Goal: Navigation & Orientation: Find specific page/section

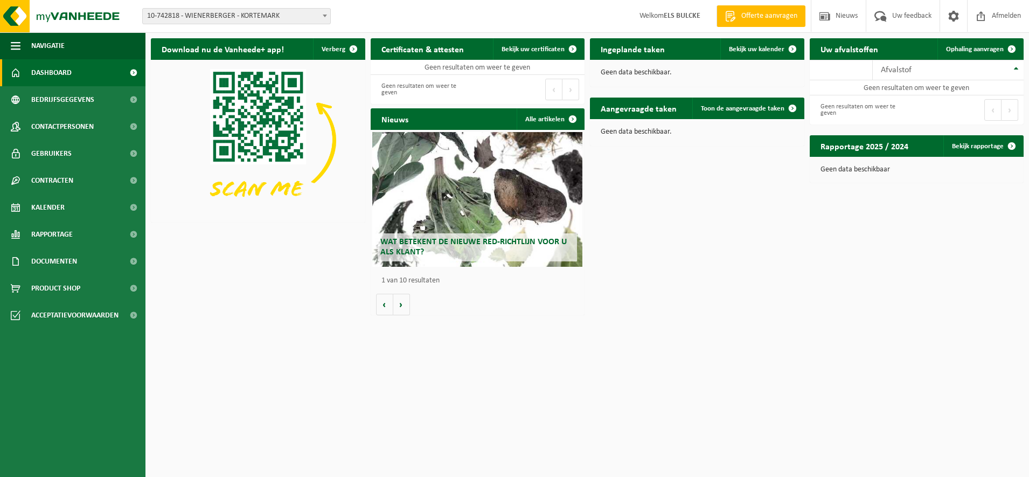
click at [325, 14] on span at bounding box center [324, 16] width 11 height 14
click at [343, 67] on img at bounding box center [258, 140] width 214 height 160
click at [325, 13] on span at bounding box center [324, 16] width 11 height 14
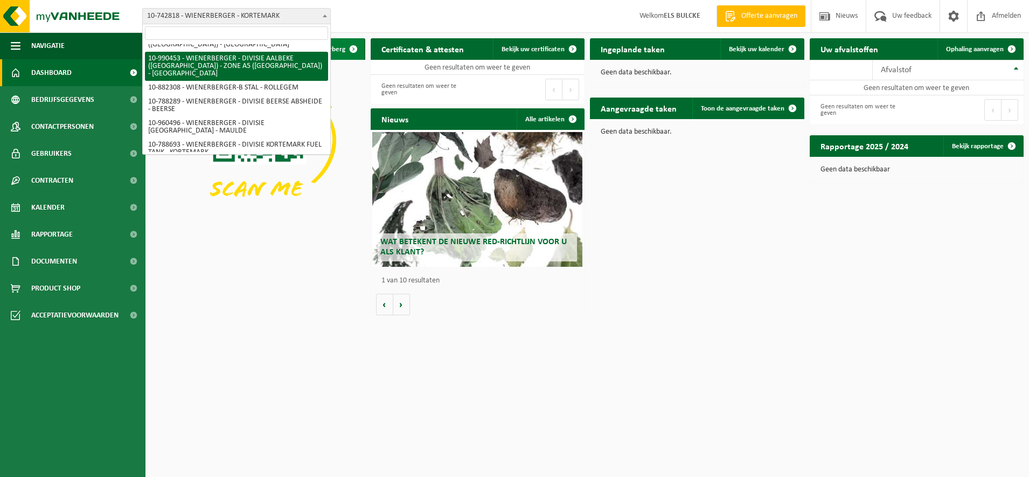
scroll to position [223, 0]
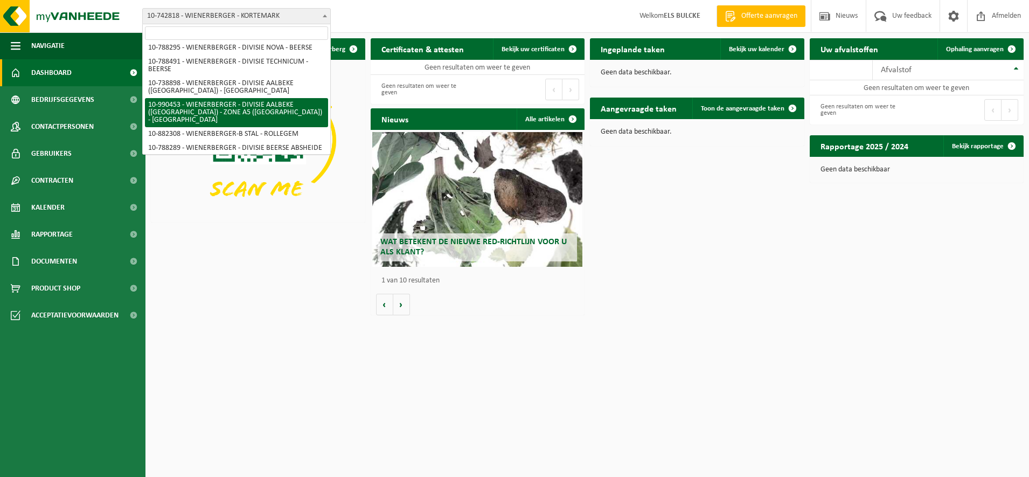
drag, startPoint x: 332, startPoint y: 59, endPoint x: 329, endPoint y: 43, distance: 16.6
click at [329, 43] on span "10-742818 - WIENERBERGER - KORTEMARK 10-788665 - WIENERBERGER GROUP 10-788769 -…" at bounding box center [236, 89] width 188 height 130
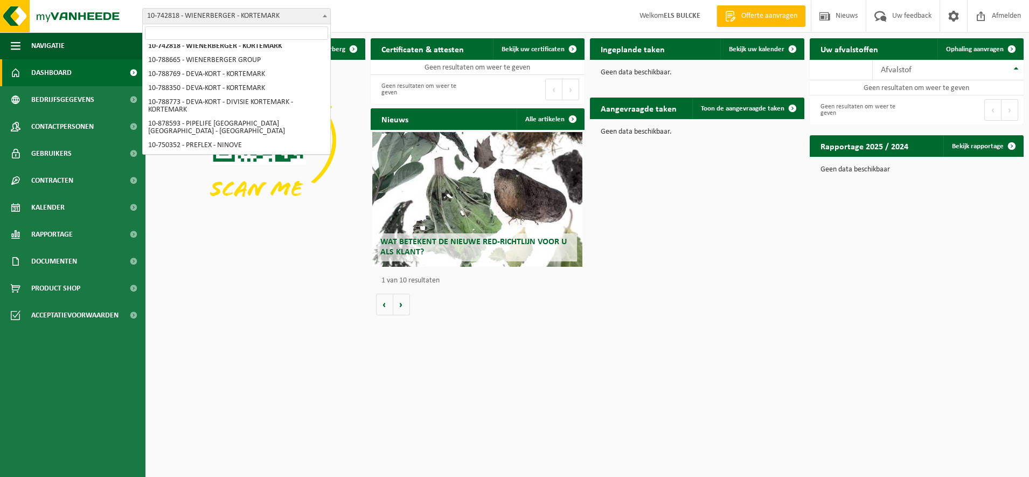
scroll to position [0, 0]
